Goal: Task Accomplishment & Management: Manage account settings

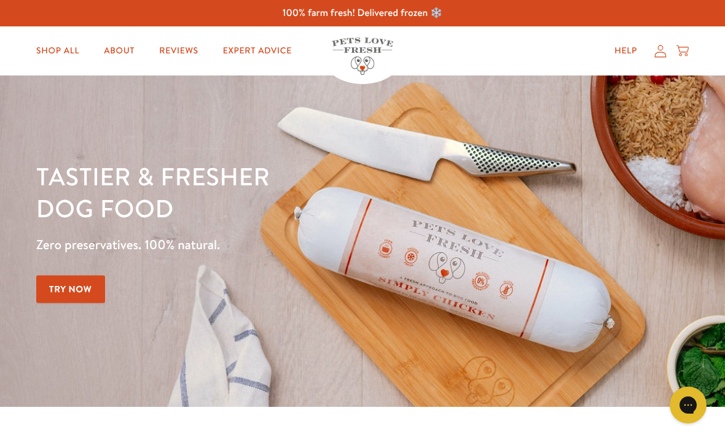
click at [660, 54] on icon at bounding box center [660, 51] width 12 height 13
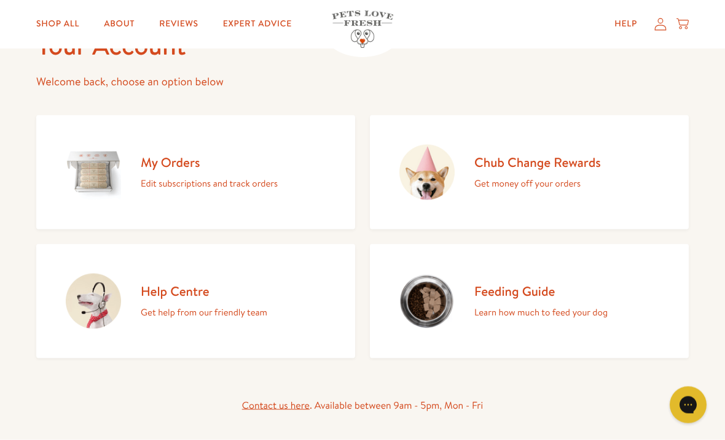
scroll to position [65, 0]
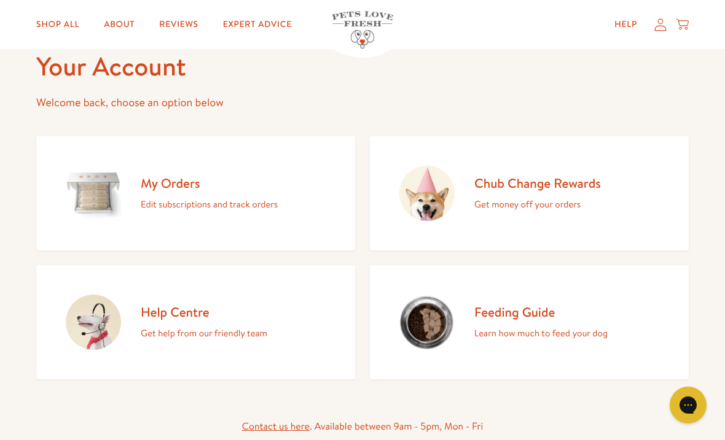
click at [499, 197] on p "Get money off your orders" at bounding box center [537, 205] width 126 height 16
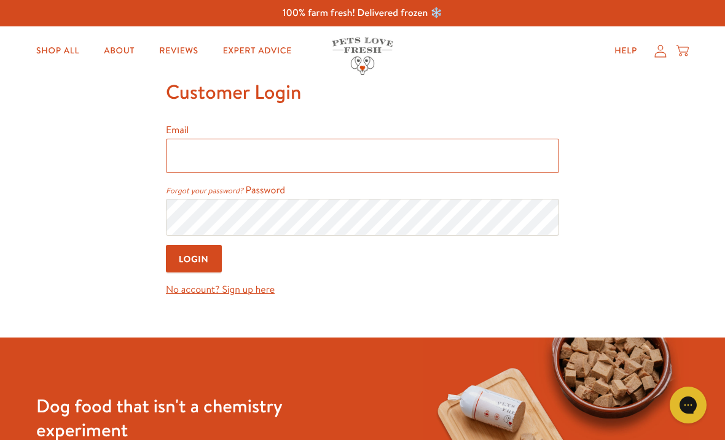
type input "michael_king01@hotmail.co.uk"
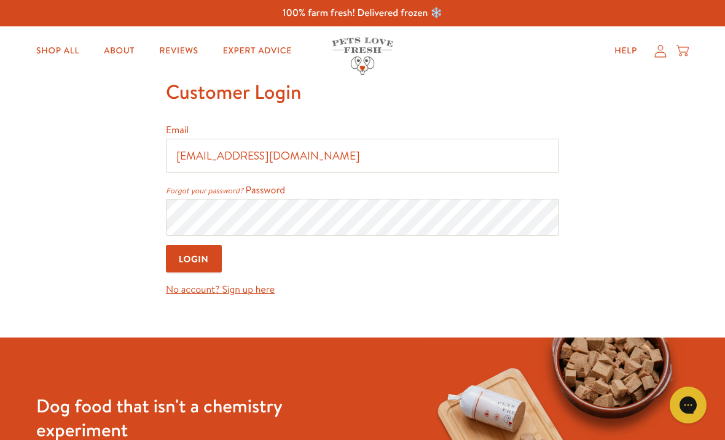
click at [194, 260] on input "Login" at bounding box center [194, 259] width 56 height 28
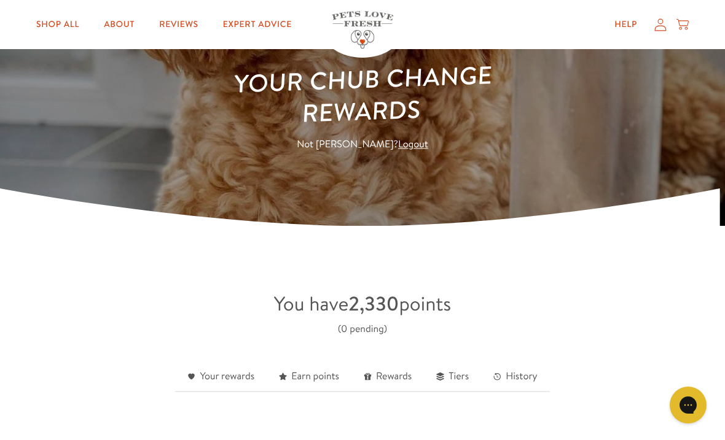
scroll to position [95, 0]
click at [386, 375] on link "Rewards" at bounding box center [387, 378] width 72 height 30
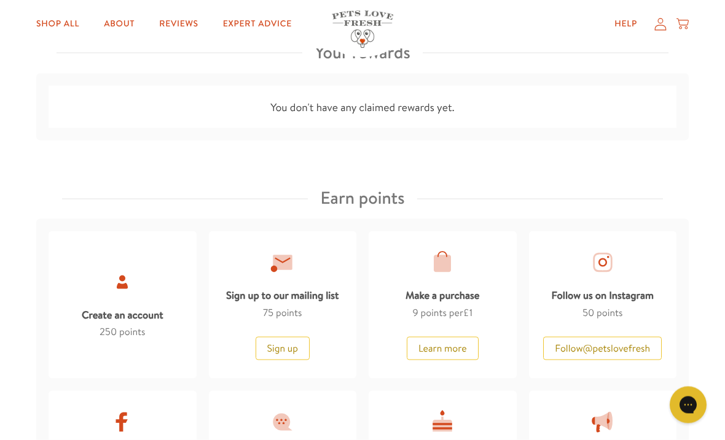
scroll to position [1097, 0]
